Goal: Entertainment & Leisure: Consume media (video, audio)

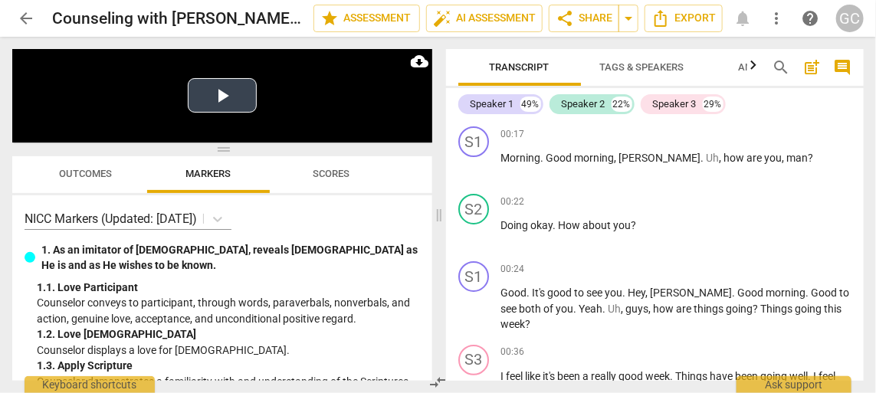
click at [213, 97] on button "Play Video" at bounding box center [222, 95] width 69 height 34
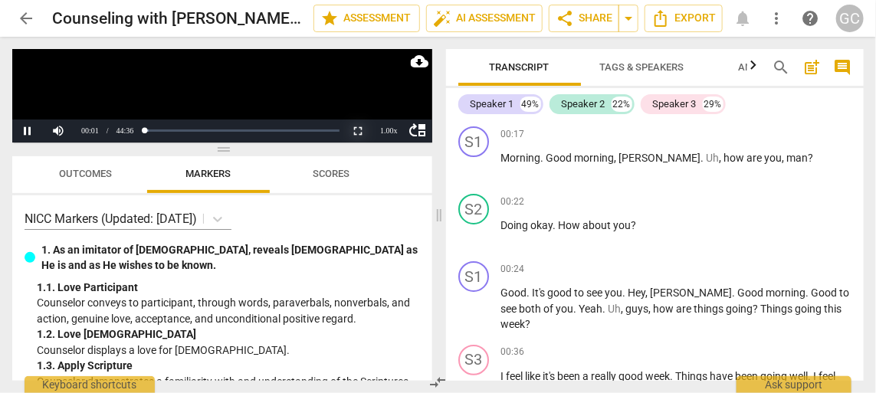
click at [355, 129] on button "Non-Fullscreen" at bounding box center [358, 131] width 31 height 23
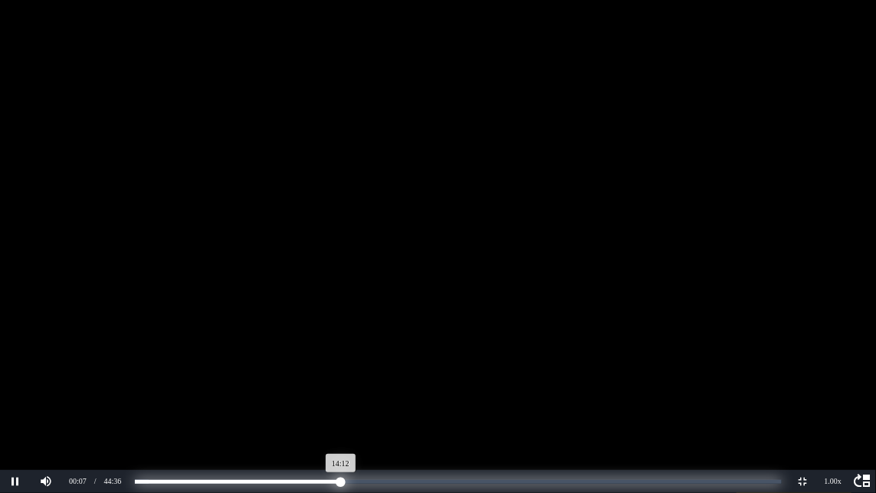
click at [341, 392] on div "Loaded : 0% Progress : 31.87%" at bounding box center [458, 482] width 647 height 4
click at [418, 392] on div "Loaded : 0% Progress : 32.62%" at bounding box center [458, 482] width 647 height 4
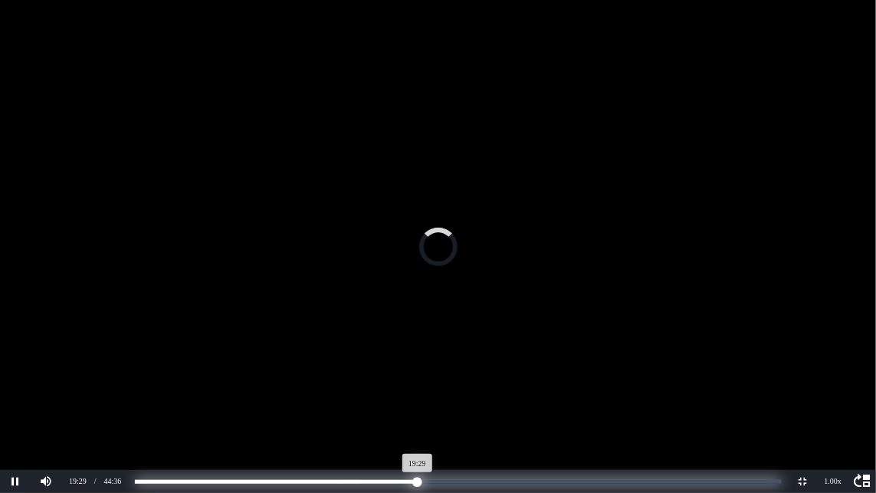
scroll to position [6377, 0]
click at [433, 392] on div "Loaded : 0% Progress : 43.82%" at bounding box center [458, 482] width 647 height 4
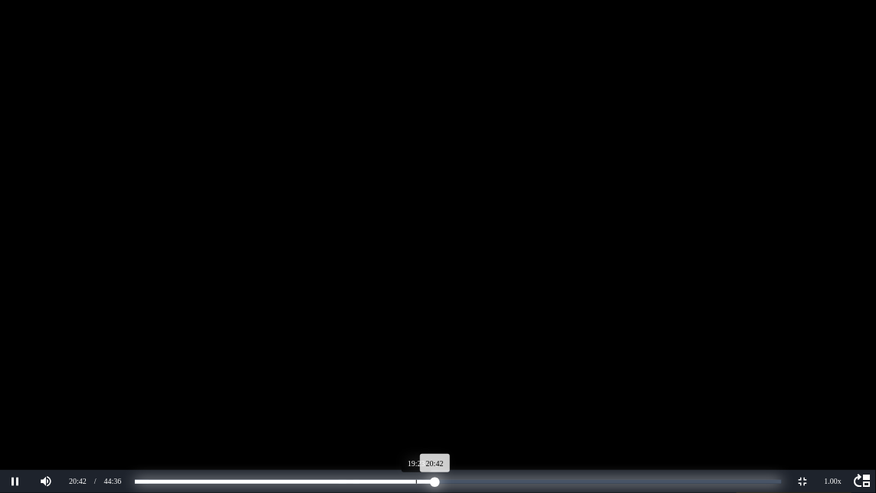
click at [416, 392] on div "Loaded : 0% Progress : 46.44%" at bounding box center [458, 482] width 647 height 4
click at [396, 392] on div "Progress : 40.40%" at bounding box center [265, 482] width 261 height 4
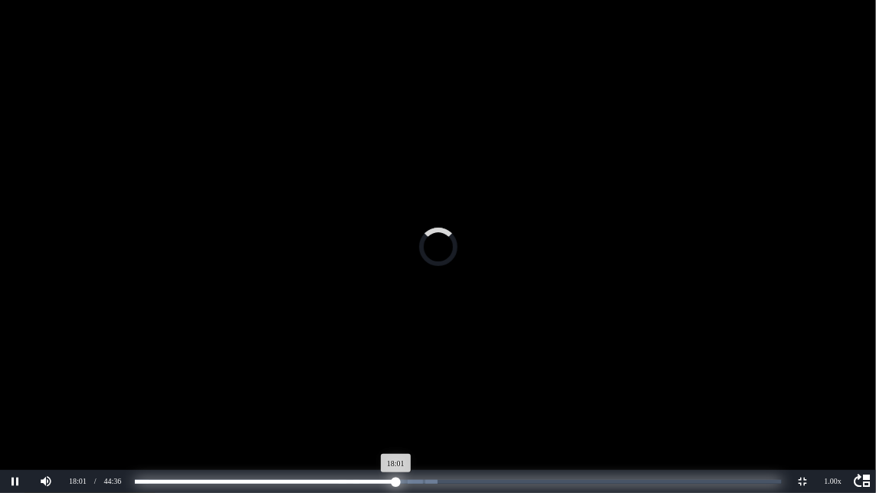
scroll to position [5986, 0]
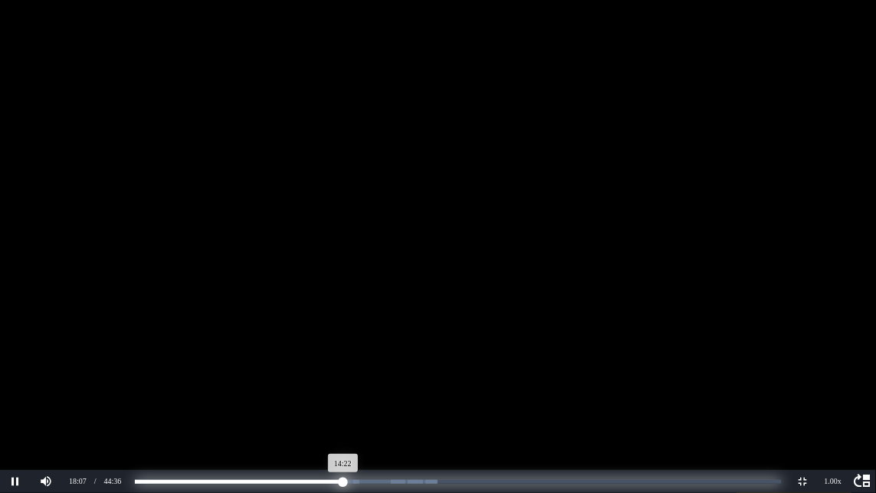
click at [343, 392] on div "Loaded : 0% Progress : 32.23%" at bounding box center [458, 482] width 647 height 4
click at [329, 392] on div "Loaded : 0% Progress : 32.46%" at bounding box center [458, 482] width 647 height 4
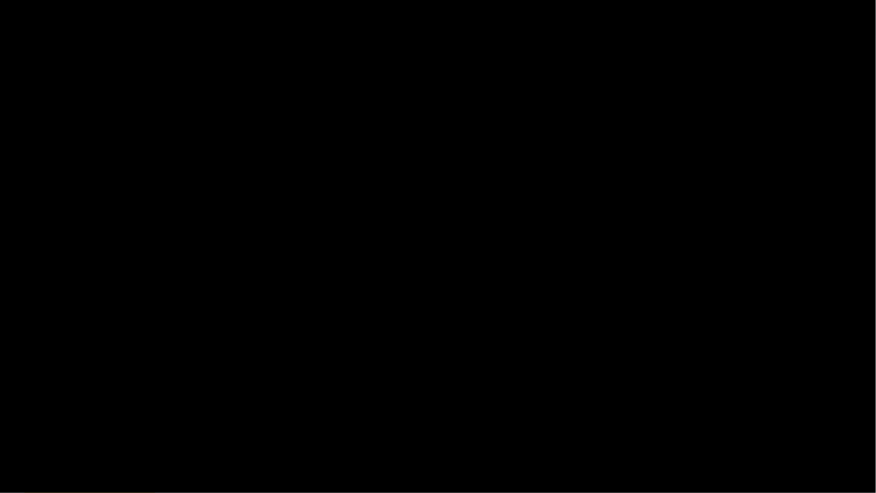
scroll to position [4675, 0]
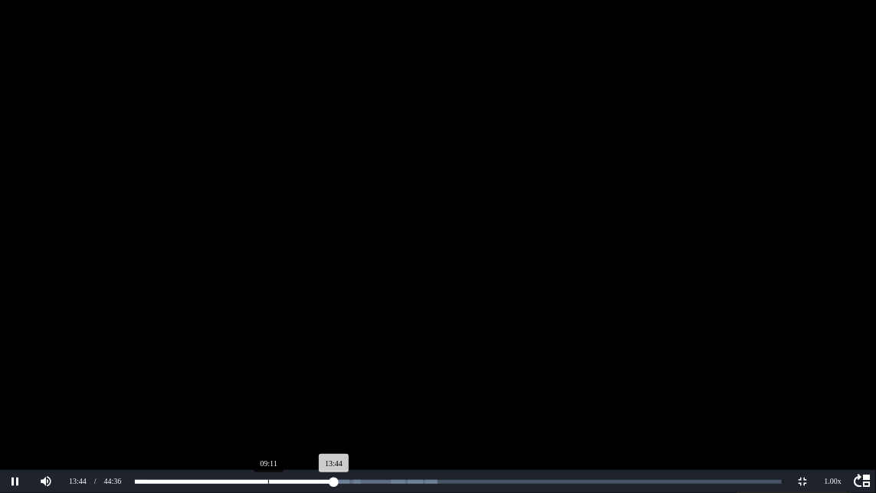
click at [268, 392] on div "Loaded : 0% Progress : 30.82%" at bounding box center [458, 481] width 658 height 23
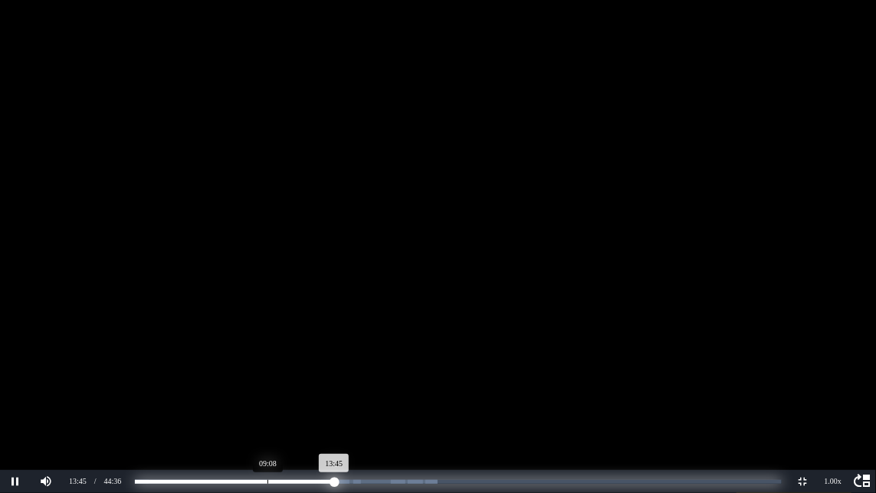
click at [267, 392] on div "Loaded : 0% Progress : 30.86%" at bounding box center [458, 482] width 647 height 4
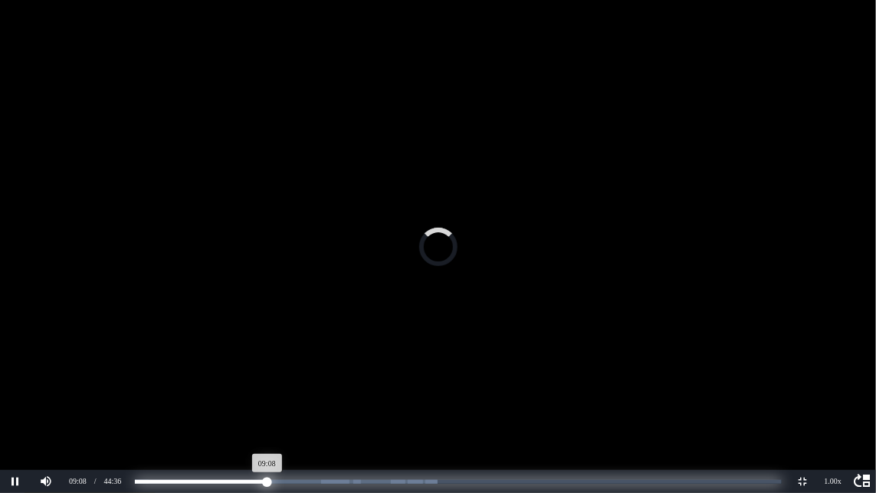
scroll to position [3500, 0]
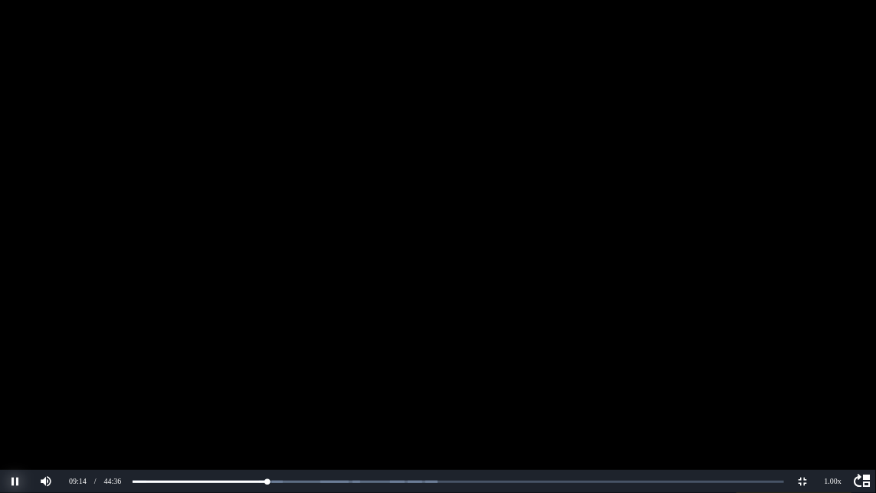
click at [13, 392] on button "Pause" at bounding box center [15, 481] width 31 height 23
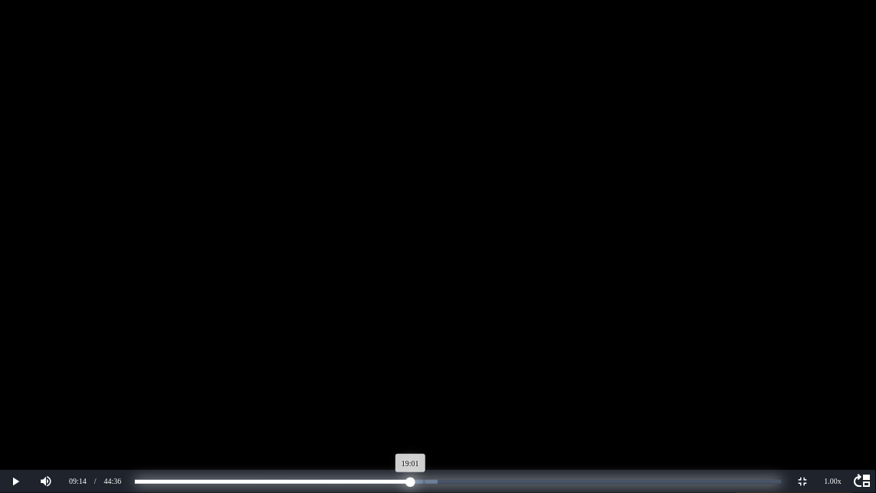
click at [411, 392] on div "Loaded : 0% Progress : 42.65%" at bounding box center [458, 482] width 647 height 4
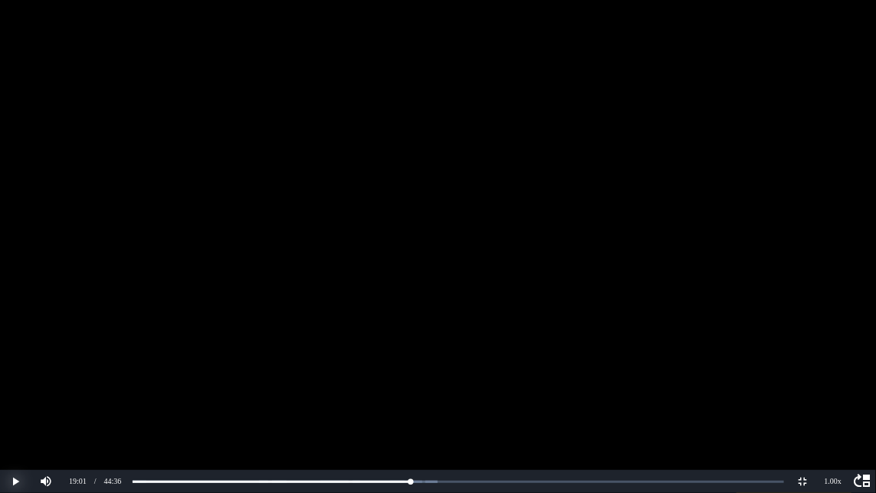
click at [18, 392] on button "Play" at bounding box center [15, 481] width 31 height 23
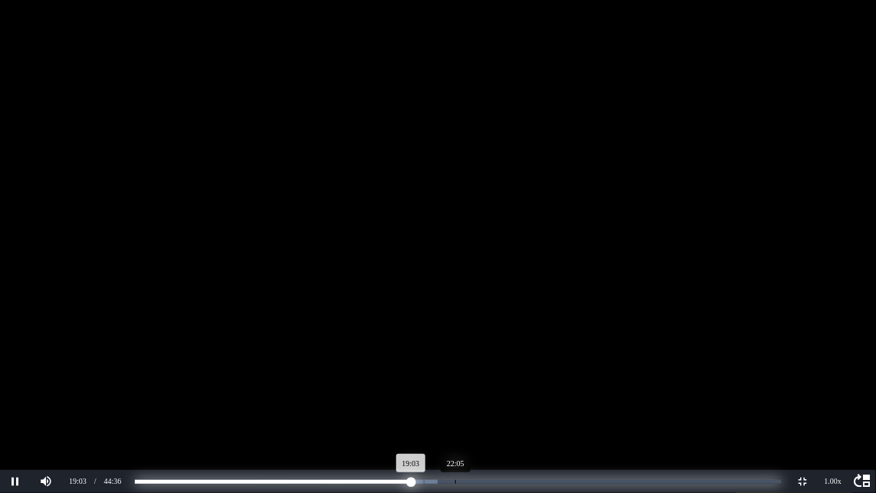
click at [455, 392] on div "Loaded : 0% Progress : 42.73%" at bounding box center [458, 482] width 647 height 4
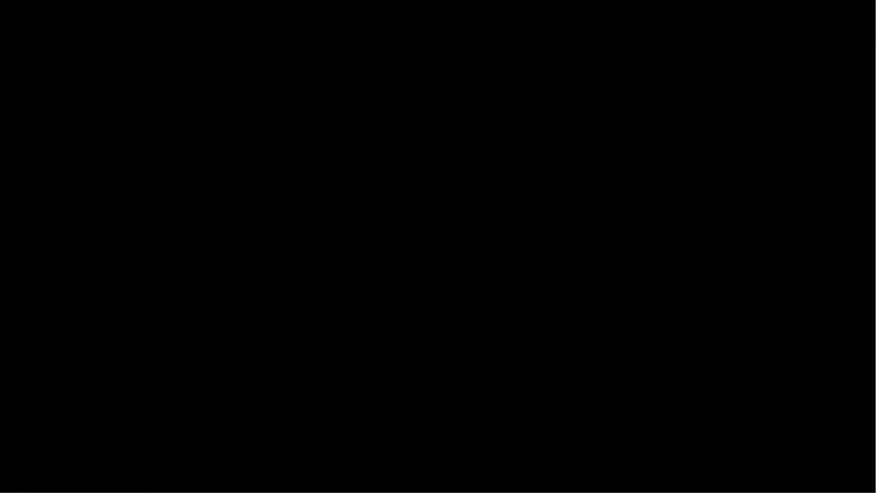
scroll to position [6960, 0]
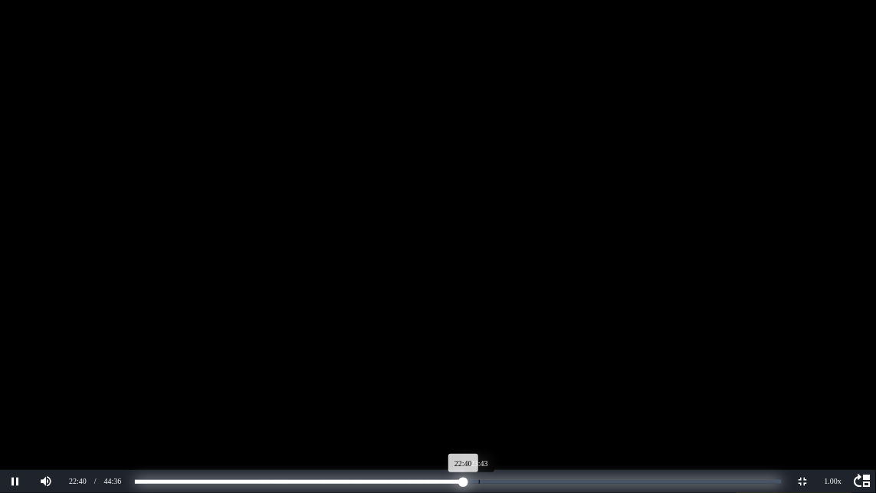
click at [479, 392] on div "Loaded : 0% Progress : 50.85%" at bounding box center [458, 482] width 647 height 4
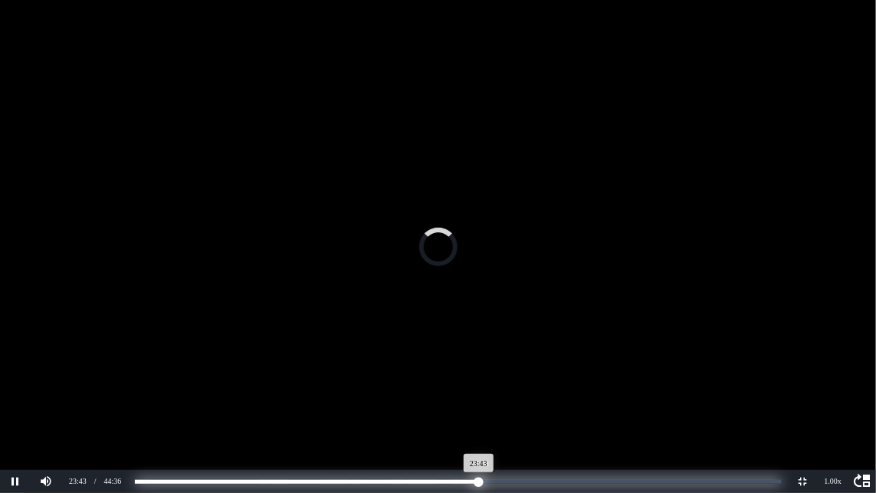
scroll to position [7470, 0]
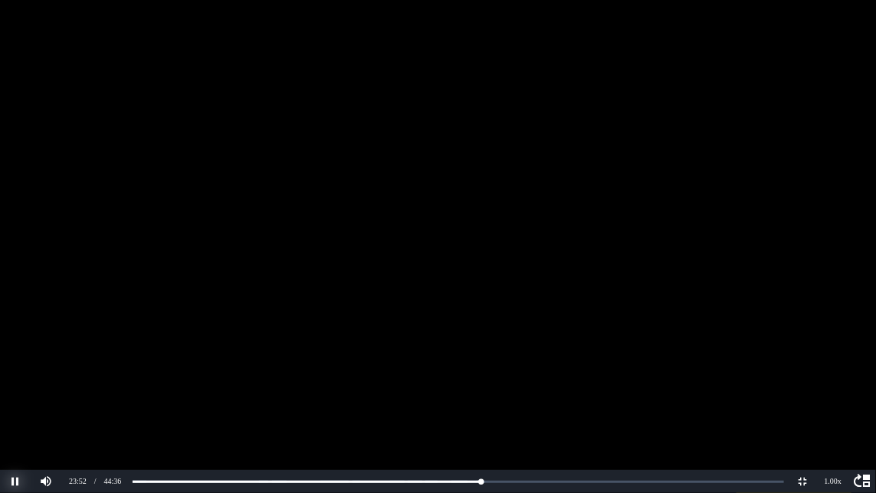
click at [15, 392] on button "Pause" at bounding box center [15, 481] width 31 height 23
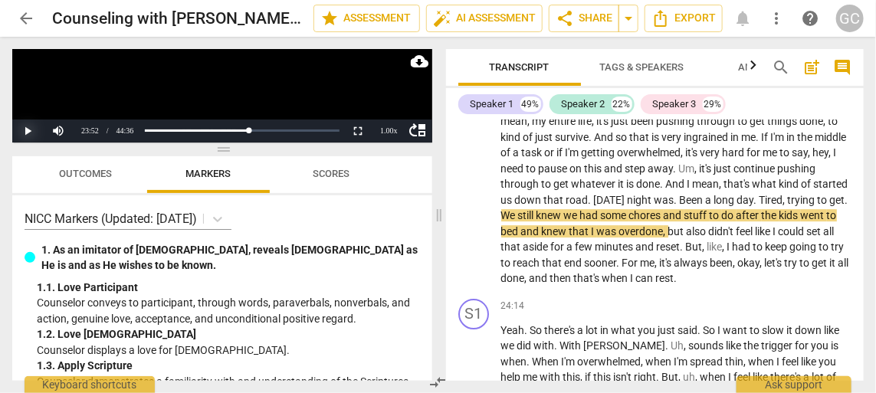
click at [29, 131] on button "Play" at bounding box center [27, 131] width 31 height 23
click at [354, 132] on button "Non-Fullscreen" at bounding box center [358, 131] width 31 height 23
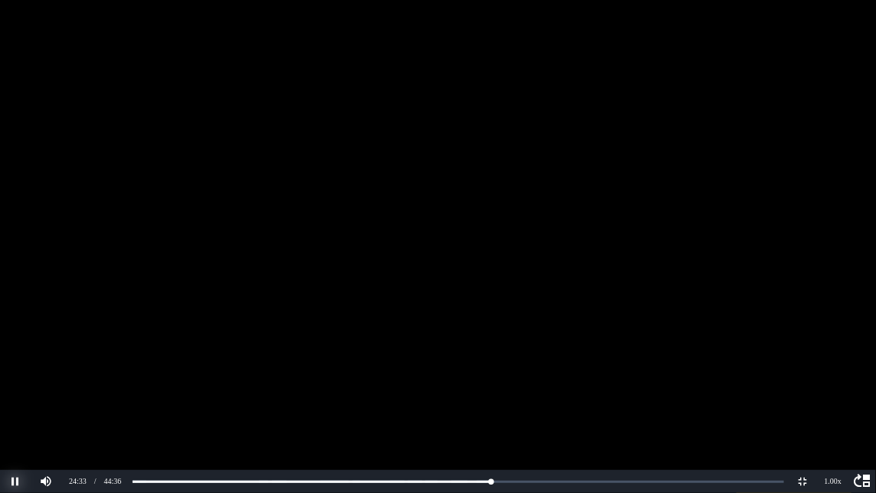
click at [16, 392] on button "Pause" at bounding box center [15, 481] width 31 height 23
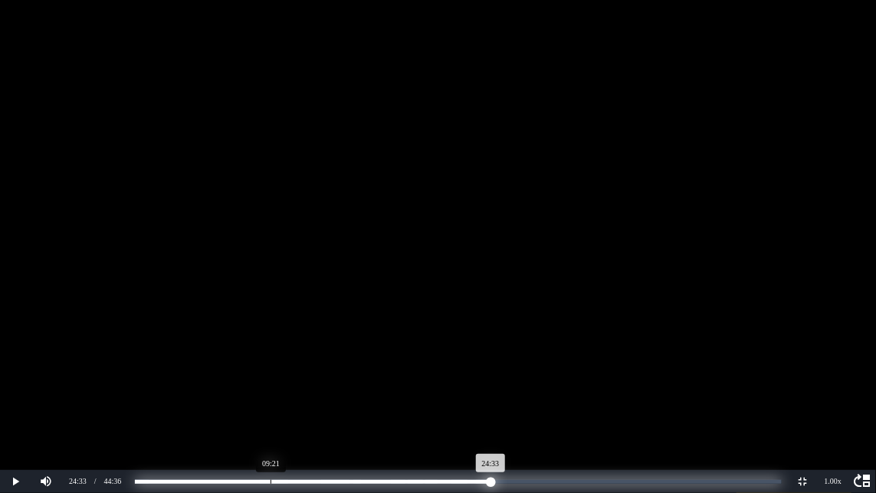
click at [271, 392] on div "Loaded : 0% Progress : 55.06%" at bounding box center [458, 482] width 647 height 4
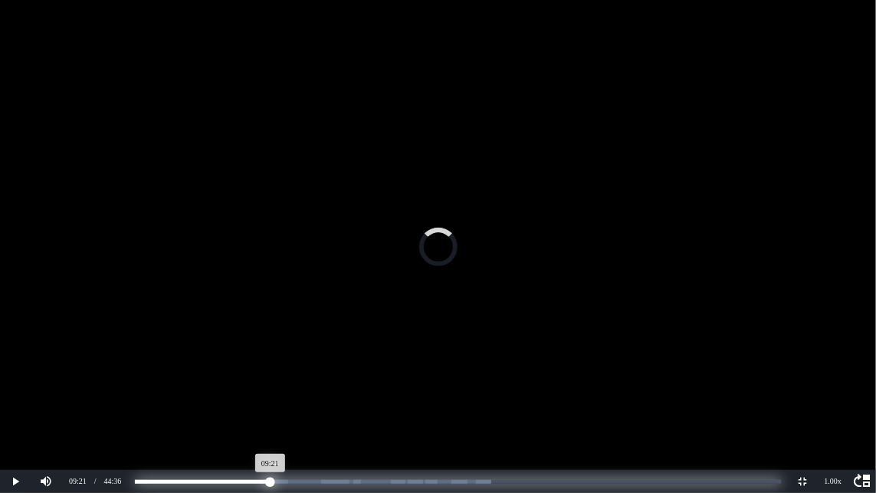
scroll to position [3583, 0]
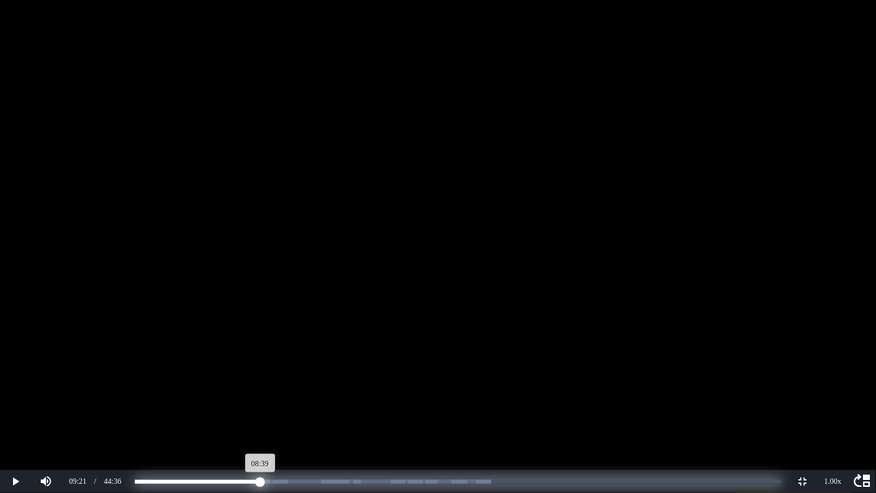
click at [261, 392] on div "Loaded : 0% Progress : 19.43%" at bounding box center [458, 482] width 647 height 4
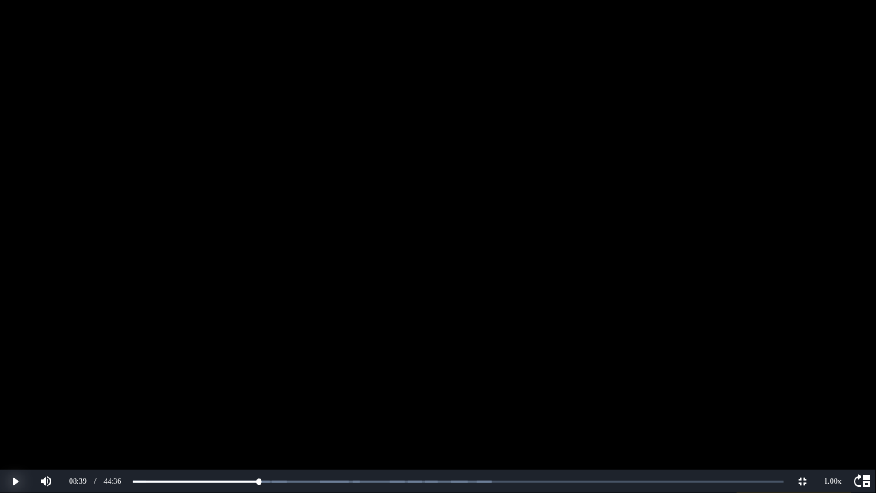
click at [15, 392] on button "Play" at bounding box center [15, 481] width 31 height 23
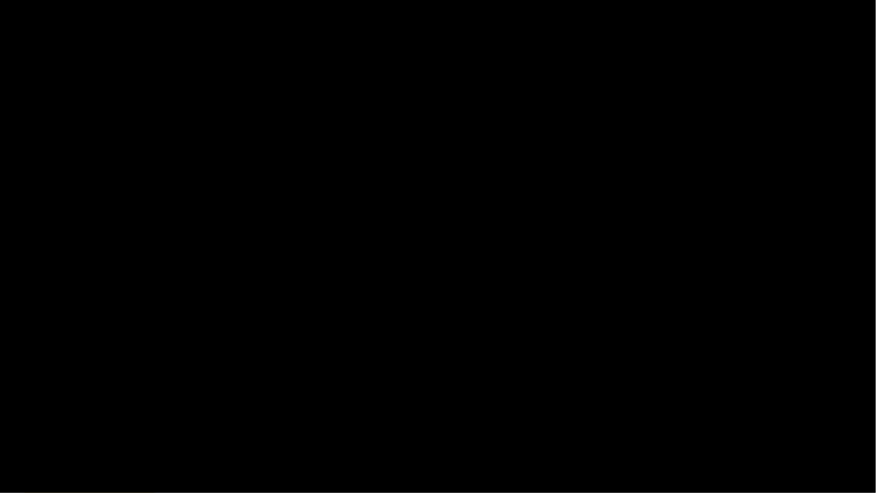
scroll to position [5824, 0]
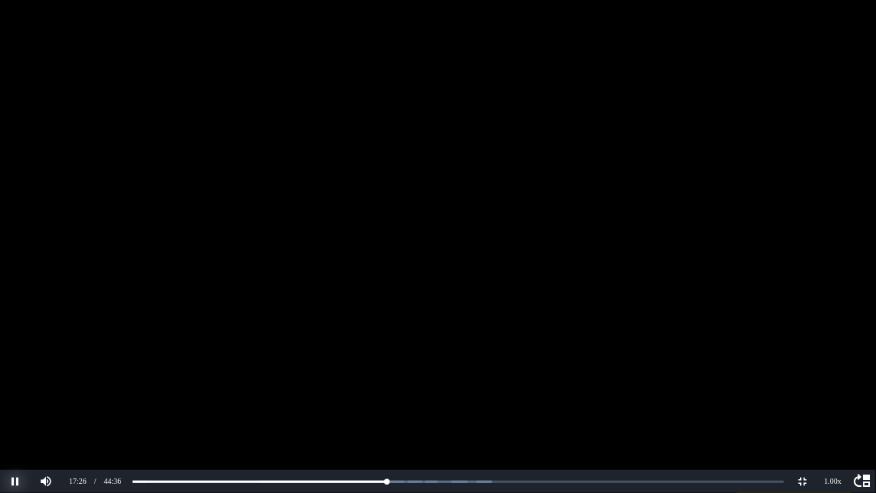
click at [11, 392] on button "Pause" at bounding box center [15, 481] width 31 height 23
click at [15, 392] on button "Play" at bounding box center [15, 481] width 31 height 23
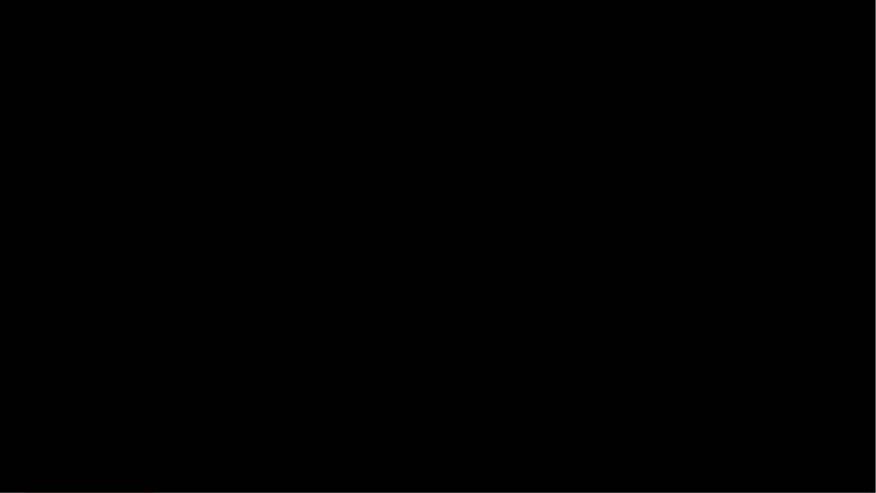
scroll to position [6199, 0]
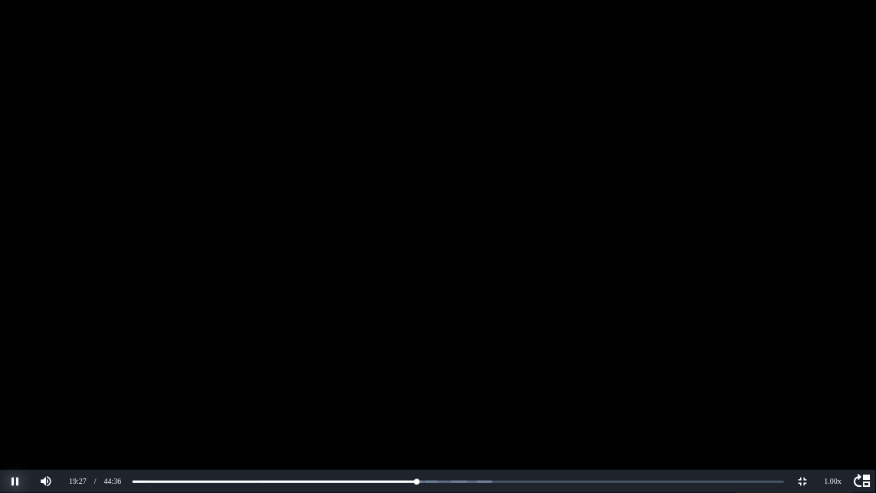
click at [15, 392] on button "Pause" at bounding box center [15, 481] width 31 height 23
